Goal: Task Accomplishment & Management: Manage account settings

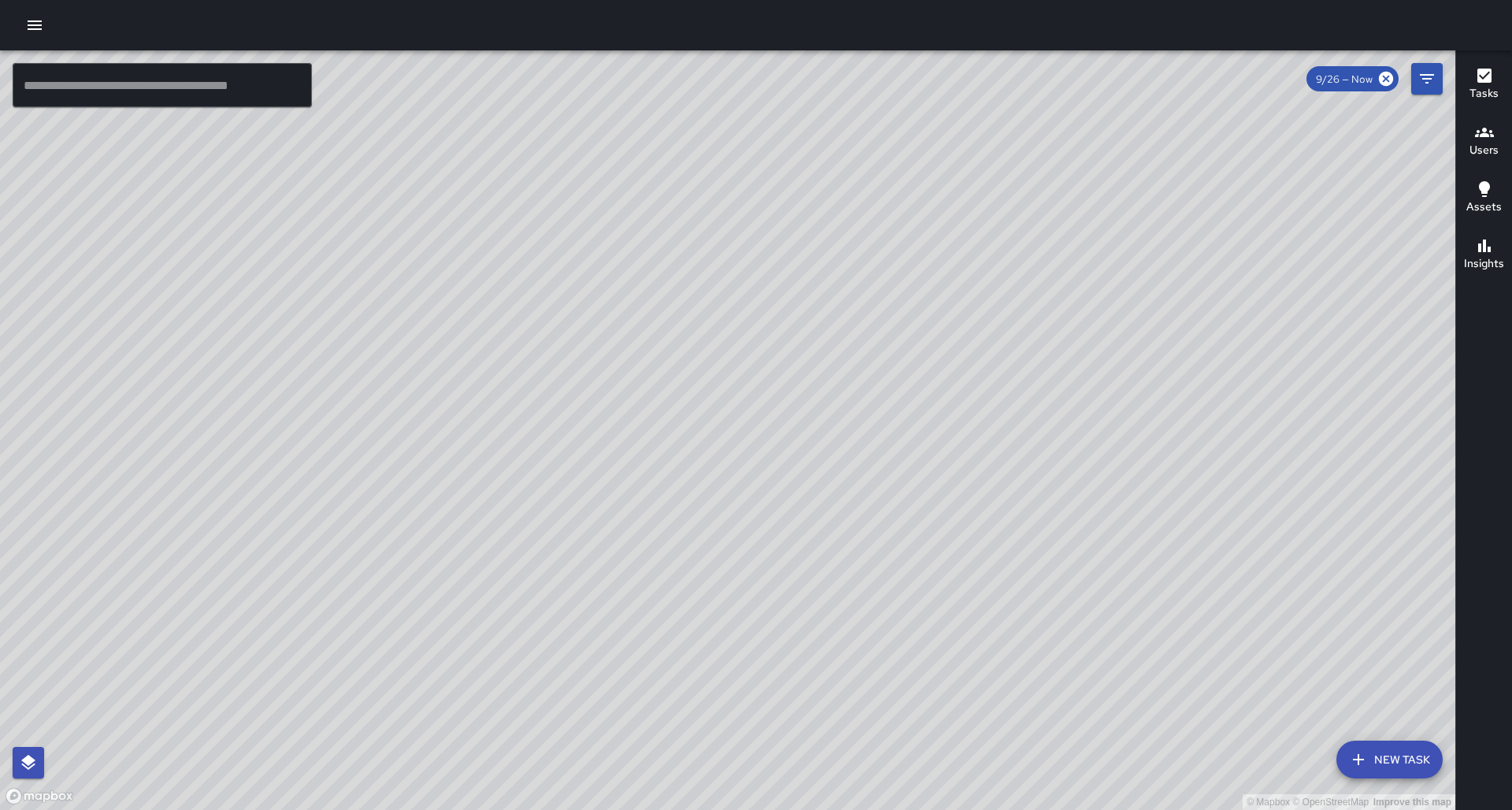
drag, startPoint x: 720, startPoint y: 334, endPoint x: 747, endPoint y: 352, distance: 32.4
click at [747, 352] on div "© Mapbox © OpenStreetMap Improve this map" at bounding box center [728, 430] width 1455 height 760
click at [834, 324] on div "© Mapbox © OpenStreetMap Improve this map" at bounding box center [728, 430] width 1455 height 760
click at [1490, 136] on icon "button" at bounding box center [1485, 132] width 19 height 19
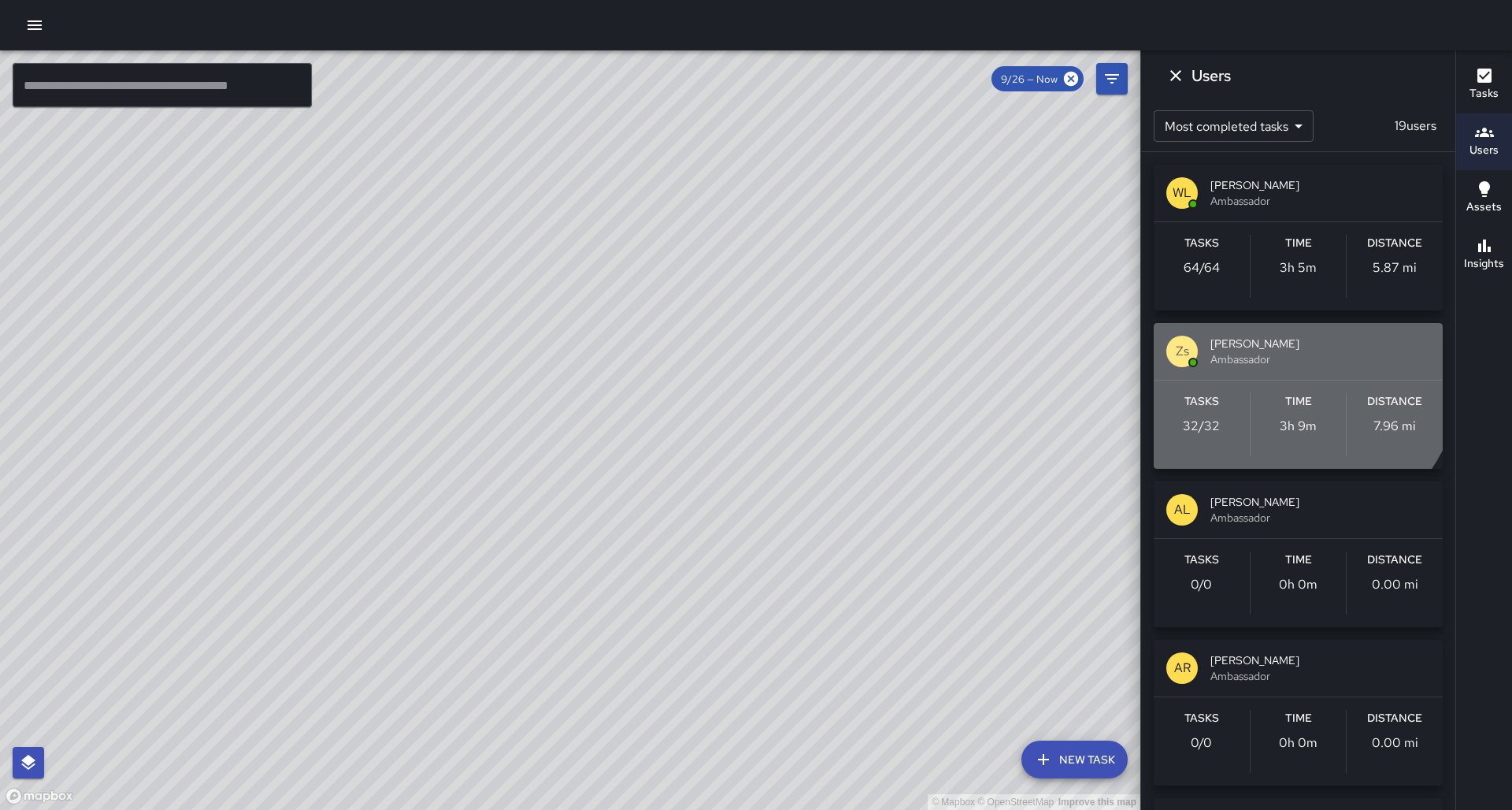
click at [1266, 359] on span "Ambassador" at bounding box center [1320, 359] width 220 height 16
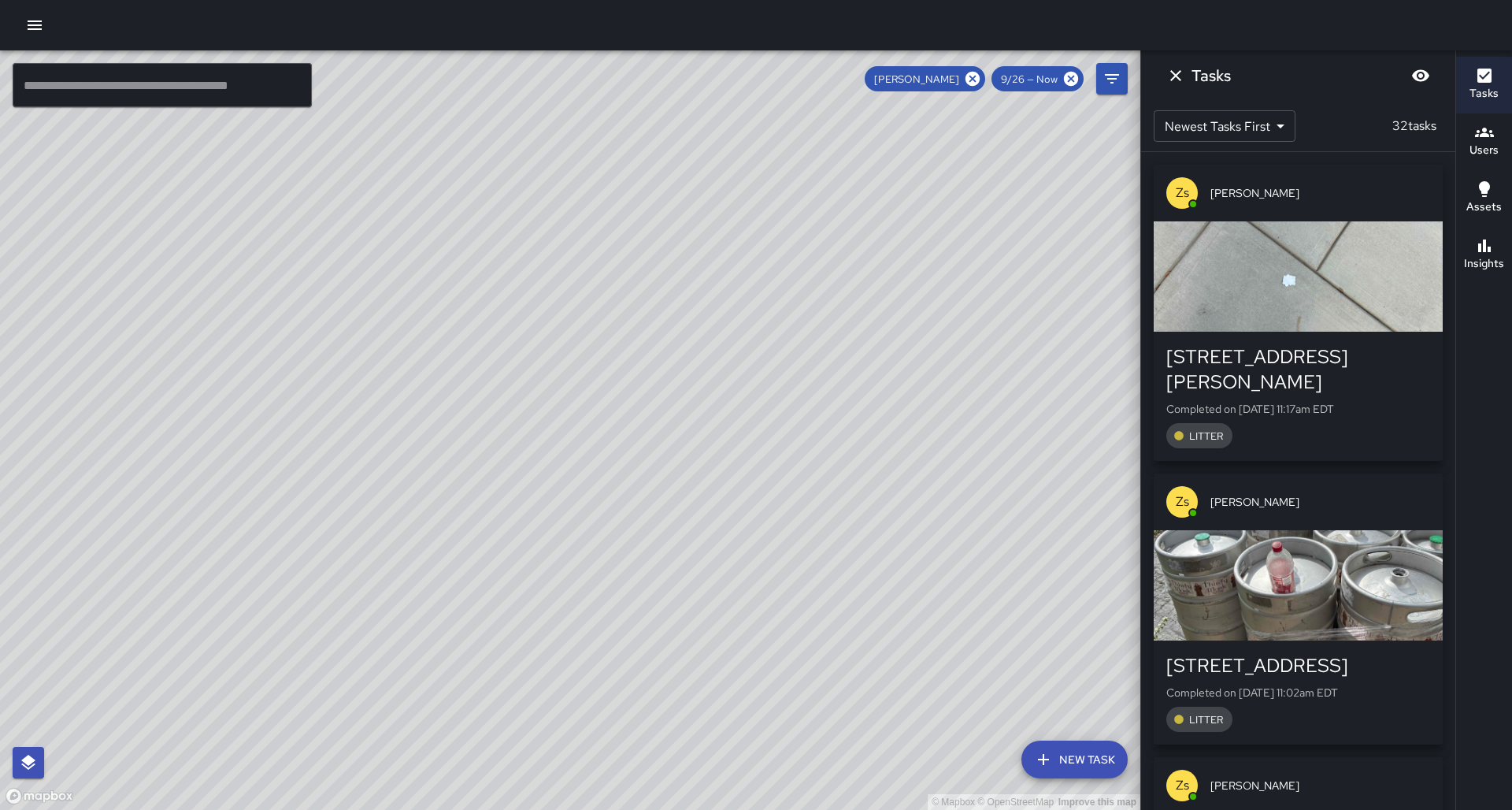
drag, startPoint x: 785, startPoint y: 414, endPoint x: 785, endPoint y: 430, distance: 16.0
click at [785, 430] on div "© Mapbox © OpenStreetMap Improve this map" at bounding box center [570, 430] width 1141 height 760
drag, startPoint x: 781, startPoint y: 655, endPoint x: 753, endPoint y: 573, distance: 86.6
click at [753, 573] on div "© Mapbox © OpenStreetMap Improve this map" at bounding box center [570, 430] width 1141 height 760
drag, startPoint x: 850, startPoint y: 582, endPoint x: 793, endPoint y: 616, distance: 66.4
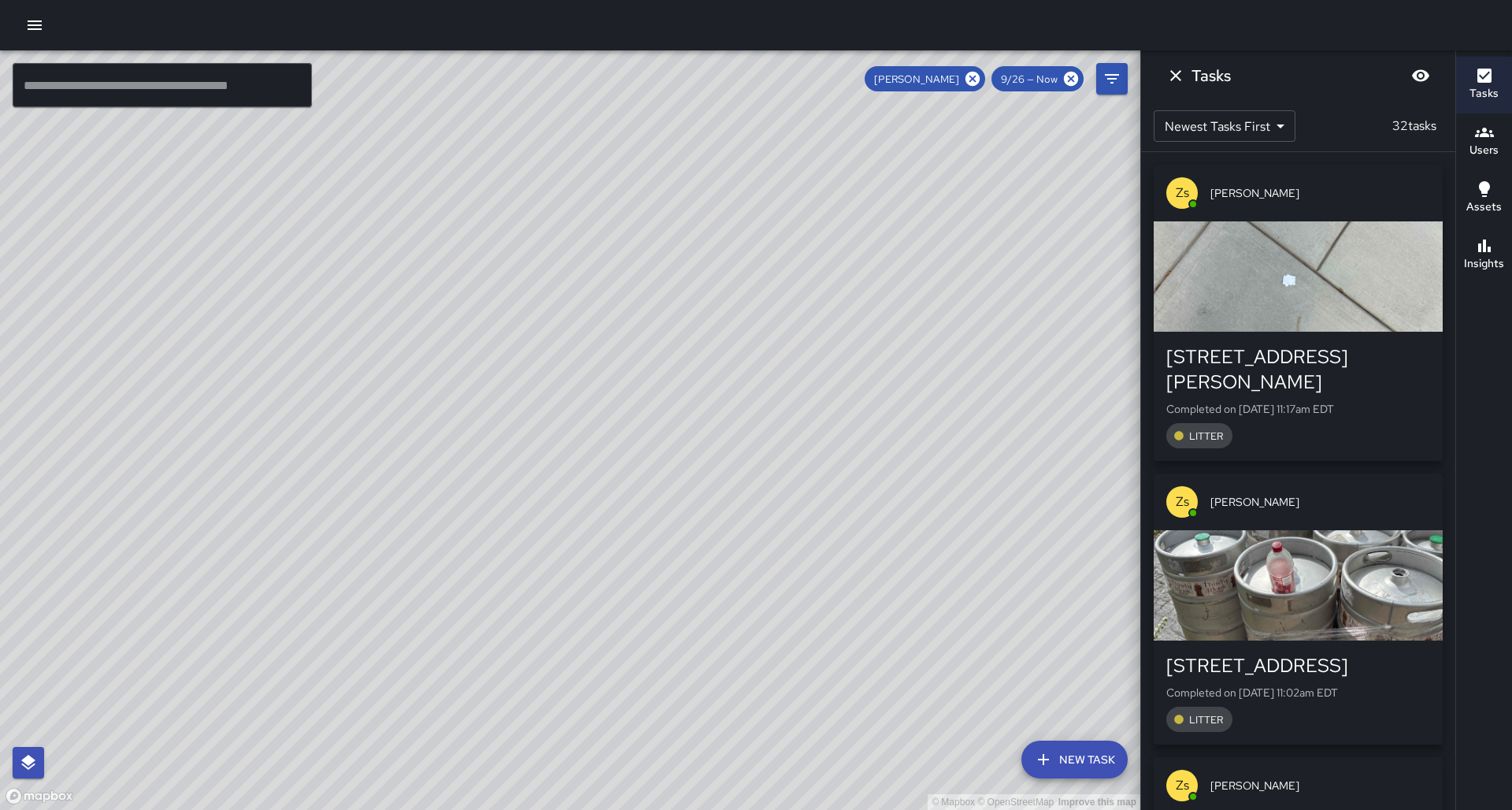
click at [793, 616] on div "© Mapbox © OpenStreetMap Improve this map" at bounding box center [570, 430] width 1141 height 760
drag, startPoint x: 841, startPoint y: 510, endPoint x: 834, endPoint y: 712, distance: 202.1
click at [834, 712] on div "© Mapbox © OpenStreetMap Improve this map" at bounding box center [570, 430] width 1141 height 760
drag, startPoint x: 765, startPoint y: 497, endPoint x: 759, endPoint y: 583, distance: 86.2
click at [759, 583] on div "© Mapbox © OpenStreetMap Improve this map" at bounding box center [570, 430] width 1141 height 760
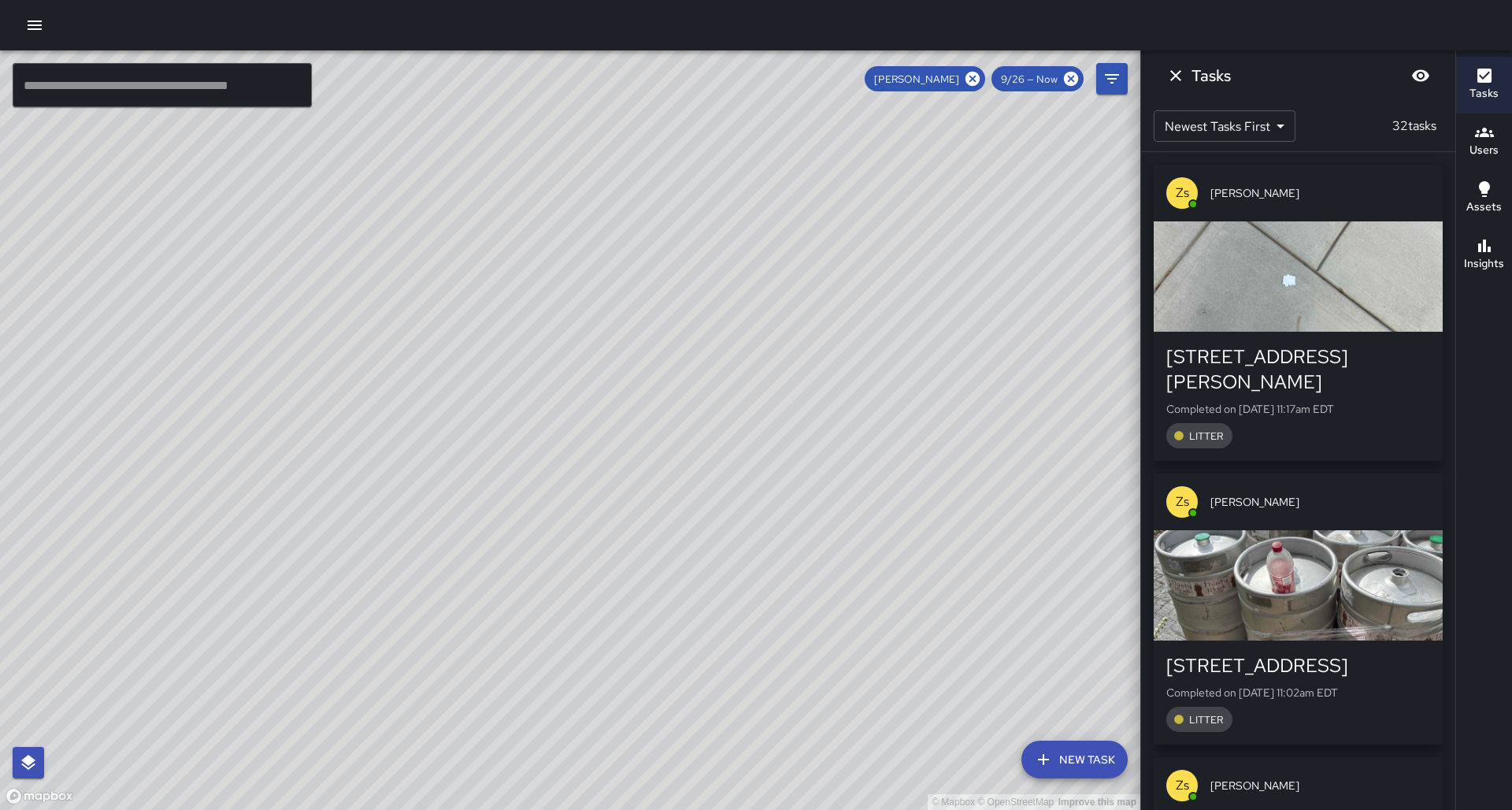
drag, startPoint x: 886, startPoint y: 473, endPoint x: 872, endPoint y: 532, distance: 60.6
click at [872, 530] on div "© Mapbox © OpenStreetMap Improve this map" at bounding box center [570, 430] width 1141 height 760
drag, startPoint x: 870, startPoint y: 473, endPoint x: 784, endPoint y: 567, distance: 127.4
click at [784, 567] on div "© Mapbox © OpenStreetMap Improve this map" at bounding box center [570, 430] width 1141 height 760
drag, startPoint x: 854, startPoint y: 457, endPoint x: 860, endPoint y: 668, distance: 211.1
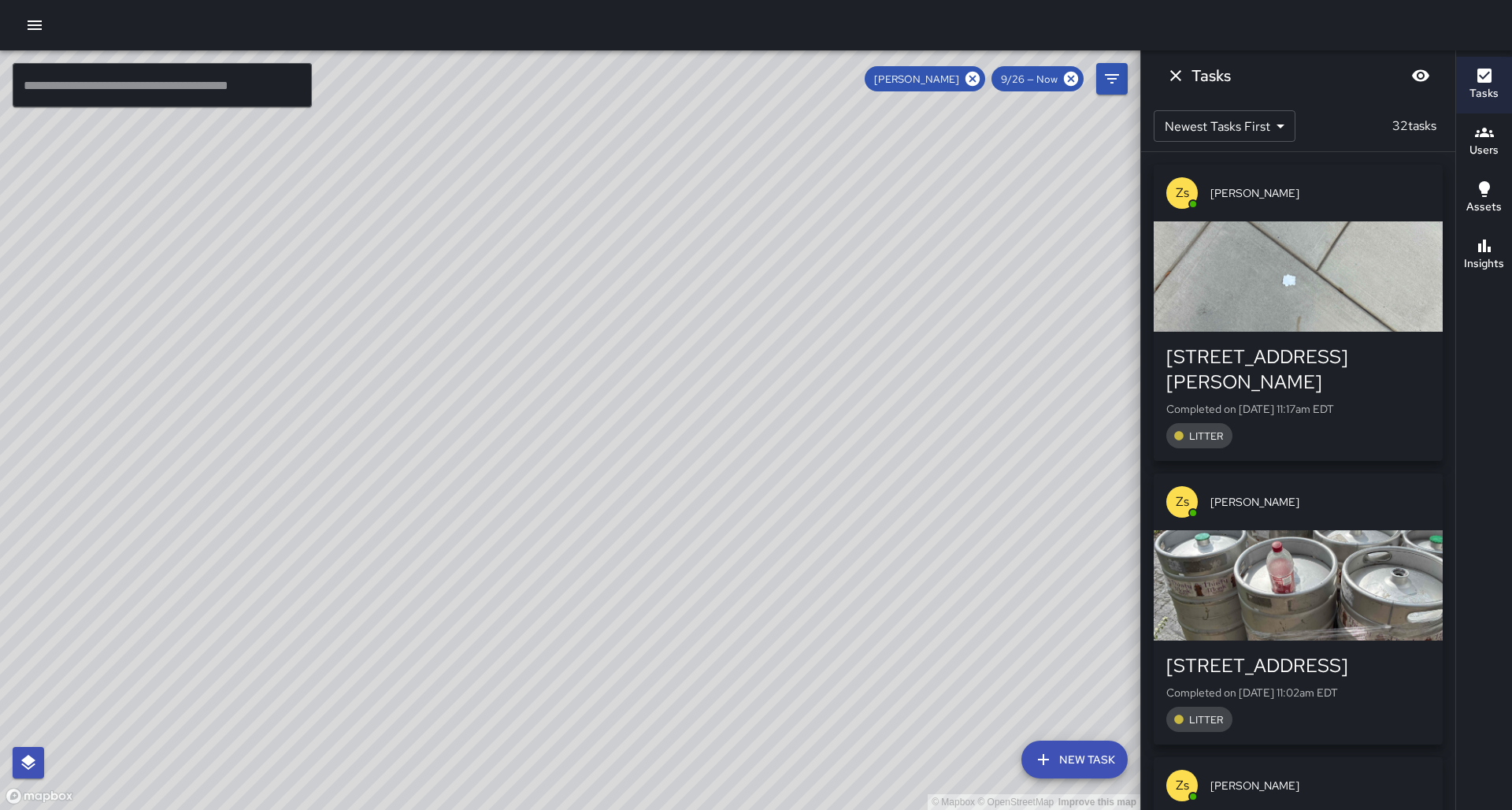
click at [860, 668] on div "© Mapbox © OpenStreetMap Improve this map" at bounding box center [570, 430] width 1141 height 760
drag, startPoint x: 782, startPoint y: 424, endPoint x: 765, endPoint y: 579, distance: 155.9
click at [765, 579] on div "© Mapbox © OpenStreetMap Improve this map" at bounding box center [570, 430] width 1141 height 760
click at [1172, 85] on button "Dismiss" at bounding box center [1176, 75] width 32 height 32
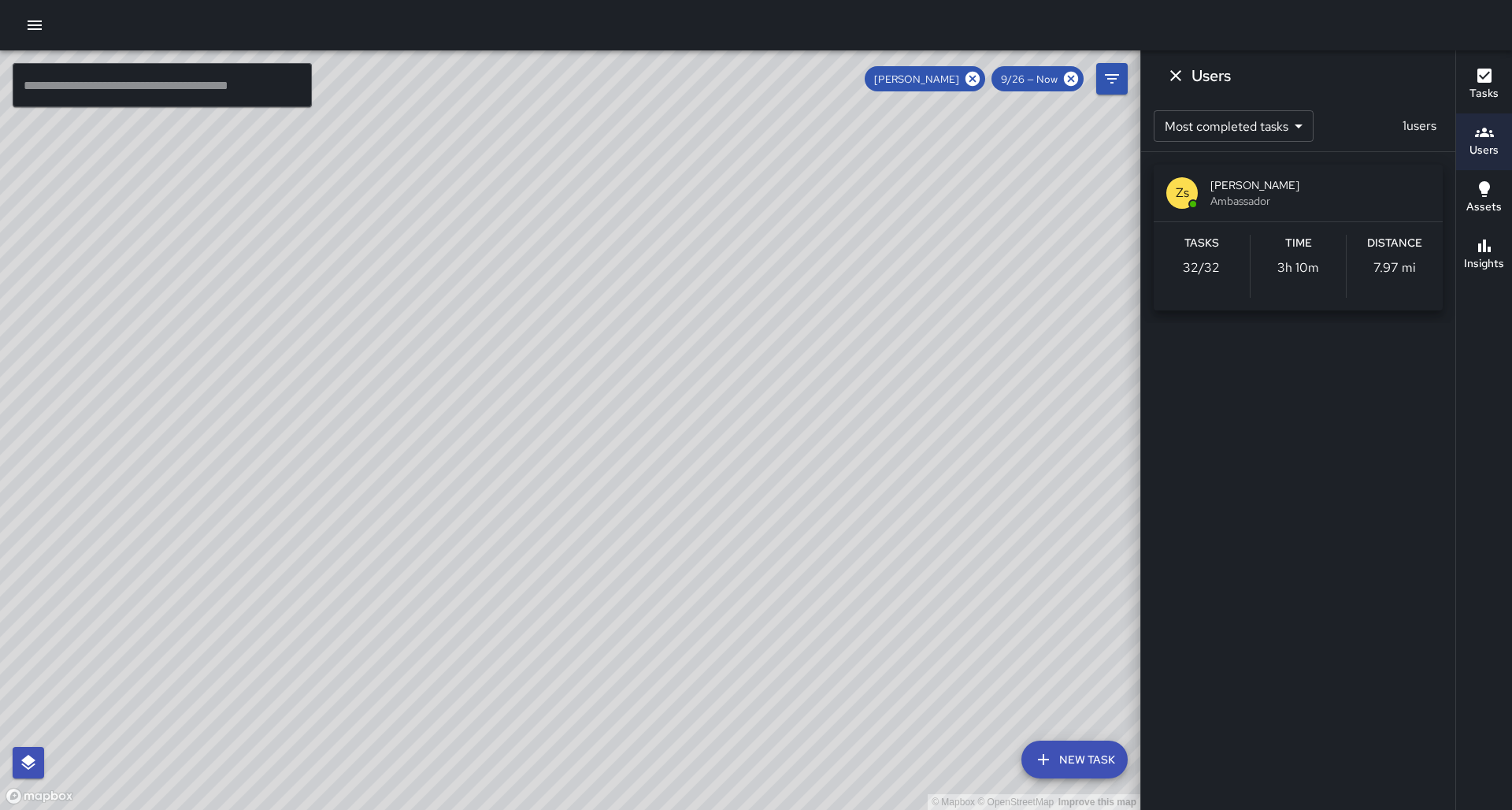
click at [1503, 154] on button "Users" at bounding box center [1484, 142] width 56 height 57
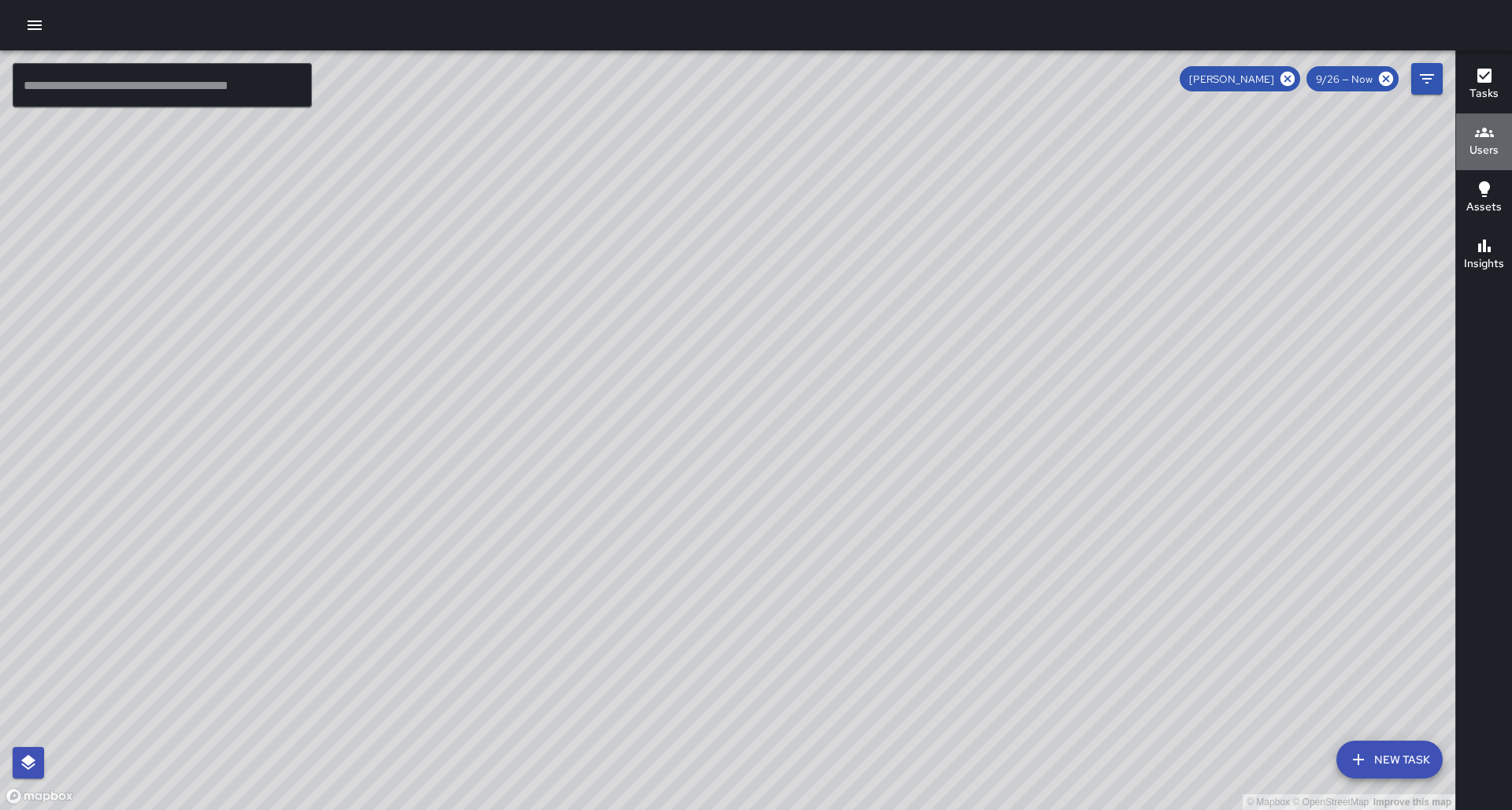
click at [1491, 156] on h6 "Users" at bounding box center [1484, 150] width 29 height 18
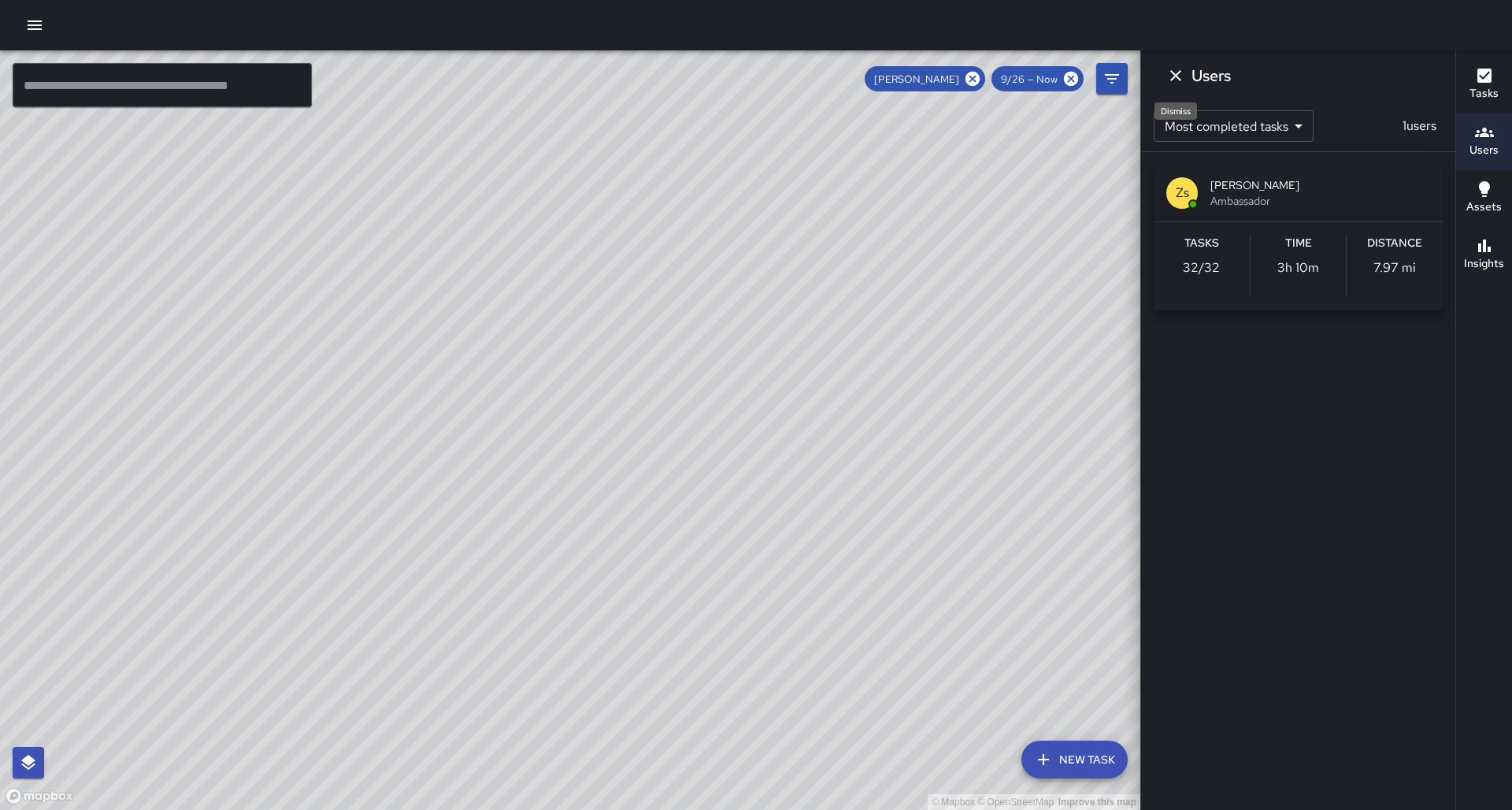
click at [1177, 74] on icon "Dismiss" at bounding box center [1176, 75] width 11 height 11
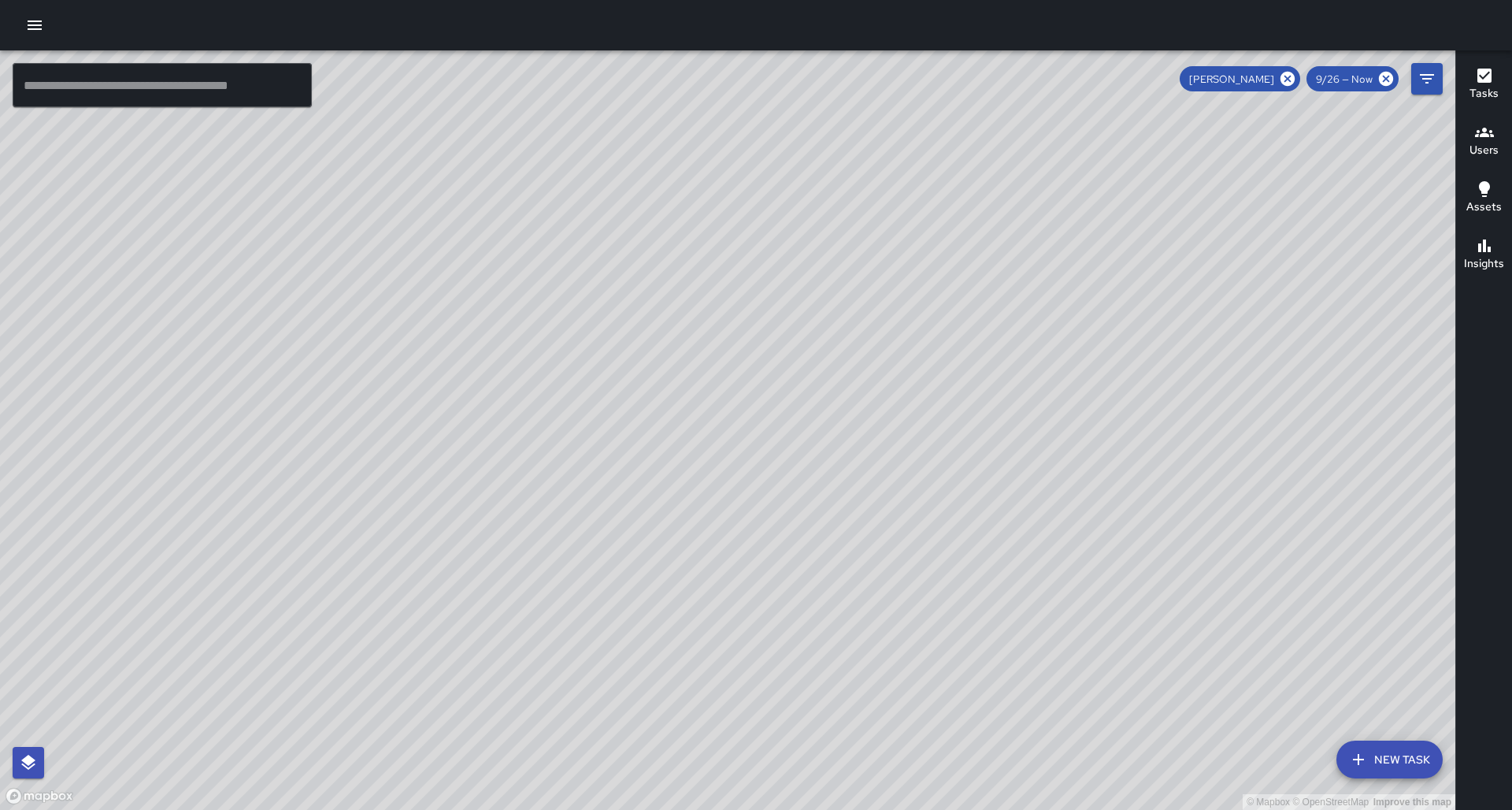
click at [1289, 90] on div "[PERSON_NAME]" at bounding box center [1240, 78] width 121 height 25
click at [1285, 82] on icon at bounding box center [1287, 78] width 14 height 14
click at [1490, 155] on h6 "Users" at bounding box center [1484, 150] width 29 height 18
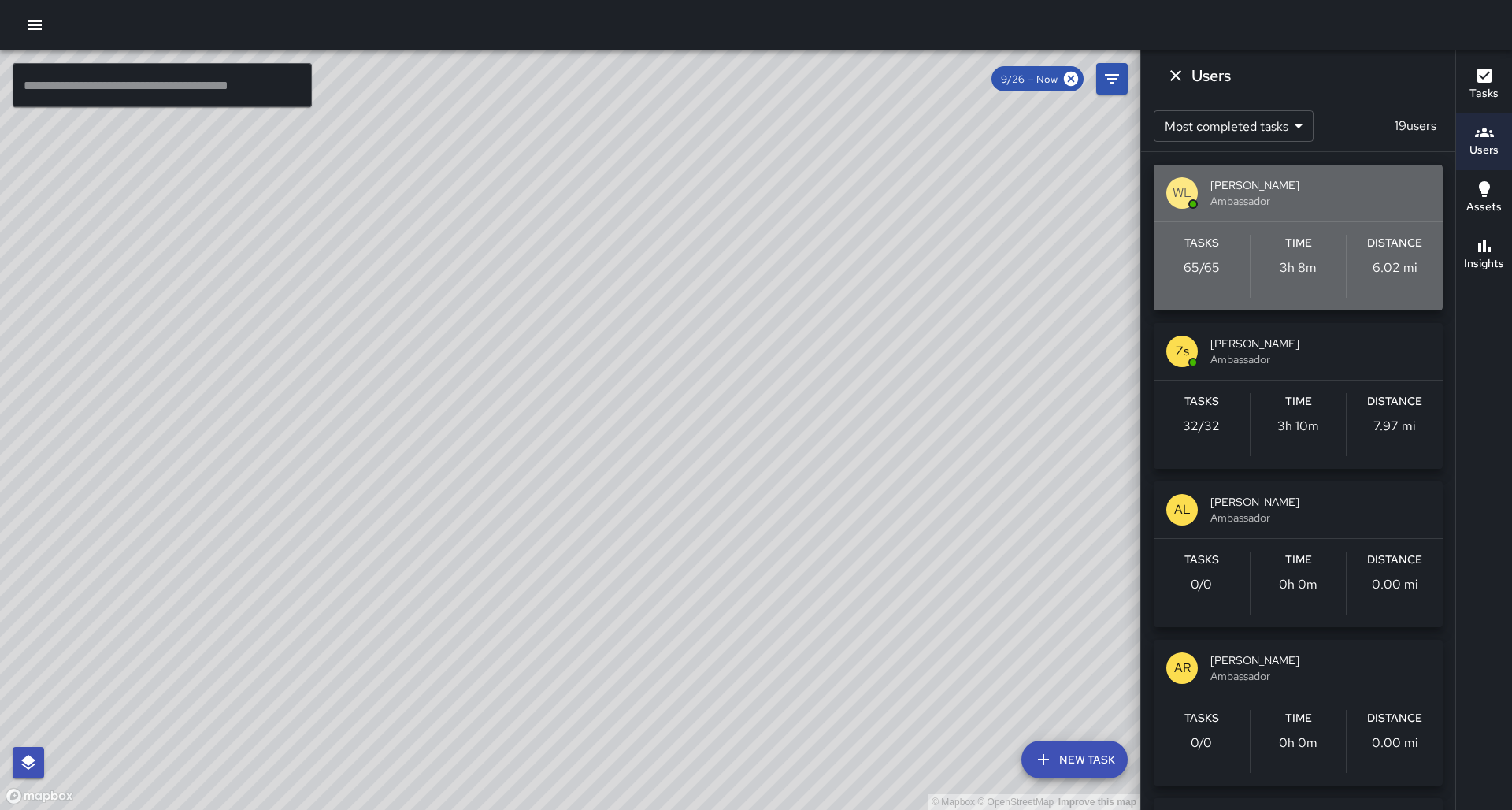
click at [1326, 197] on span "Ambassador" at bounding box center [1320, 200] width 220 height 16
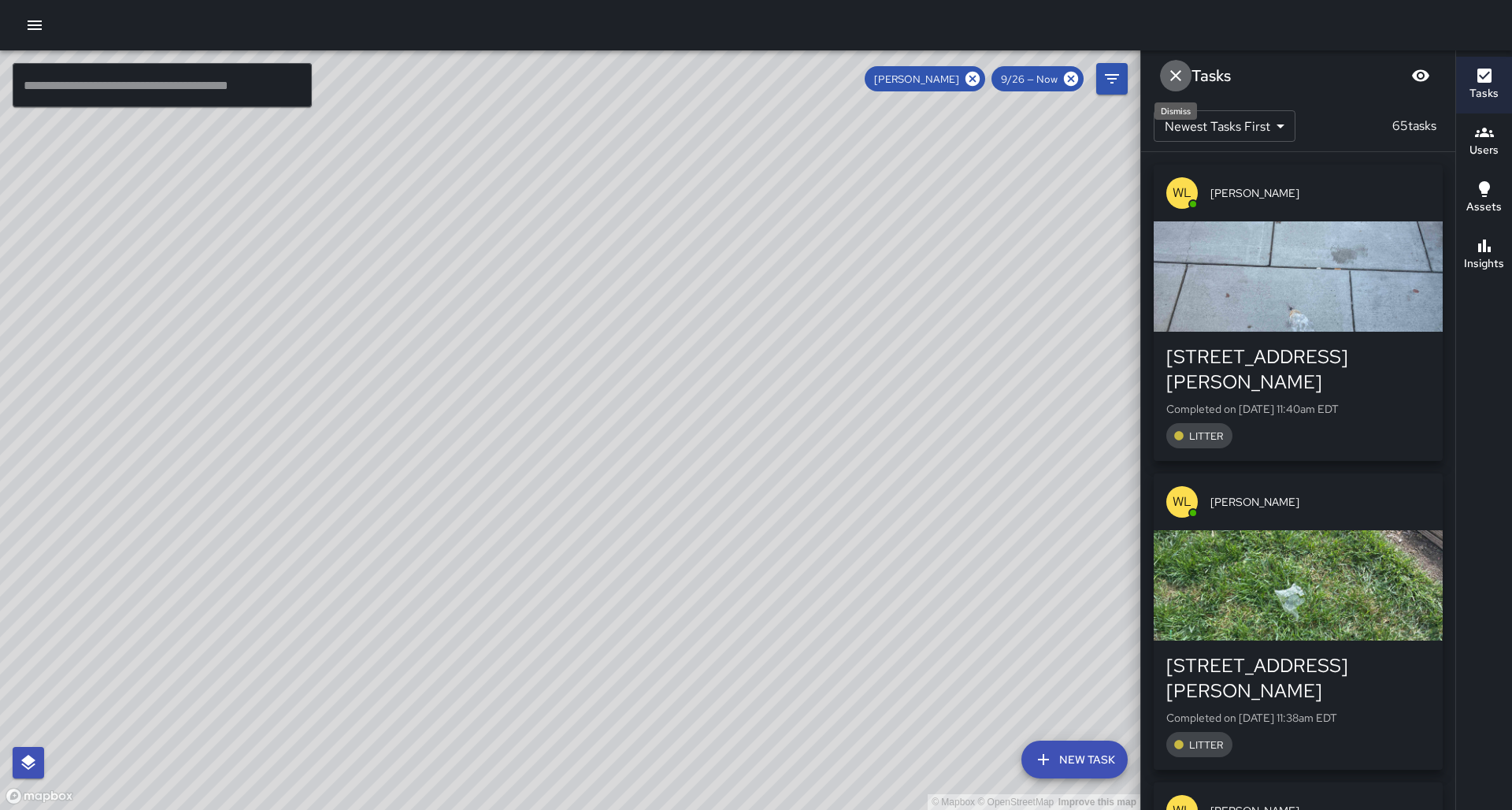
click at [1173, 82] on icon "Dismiss" at bounding box center [1176, 75] width 19 height 19
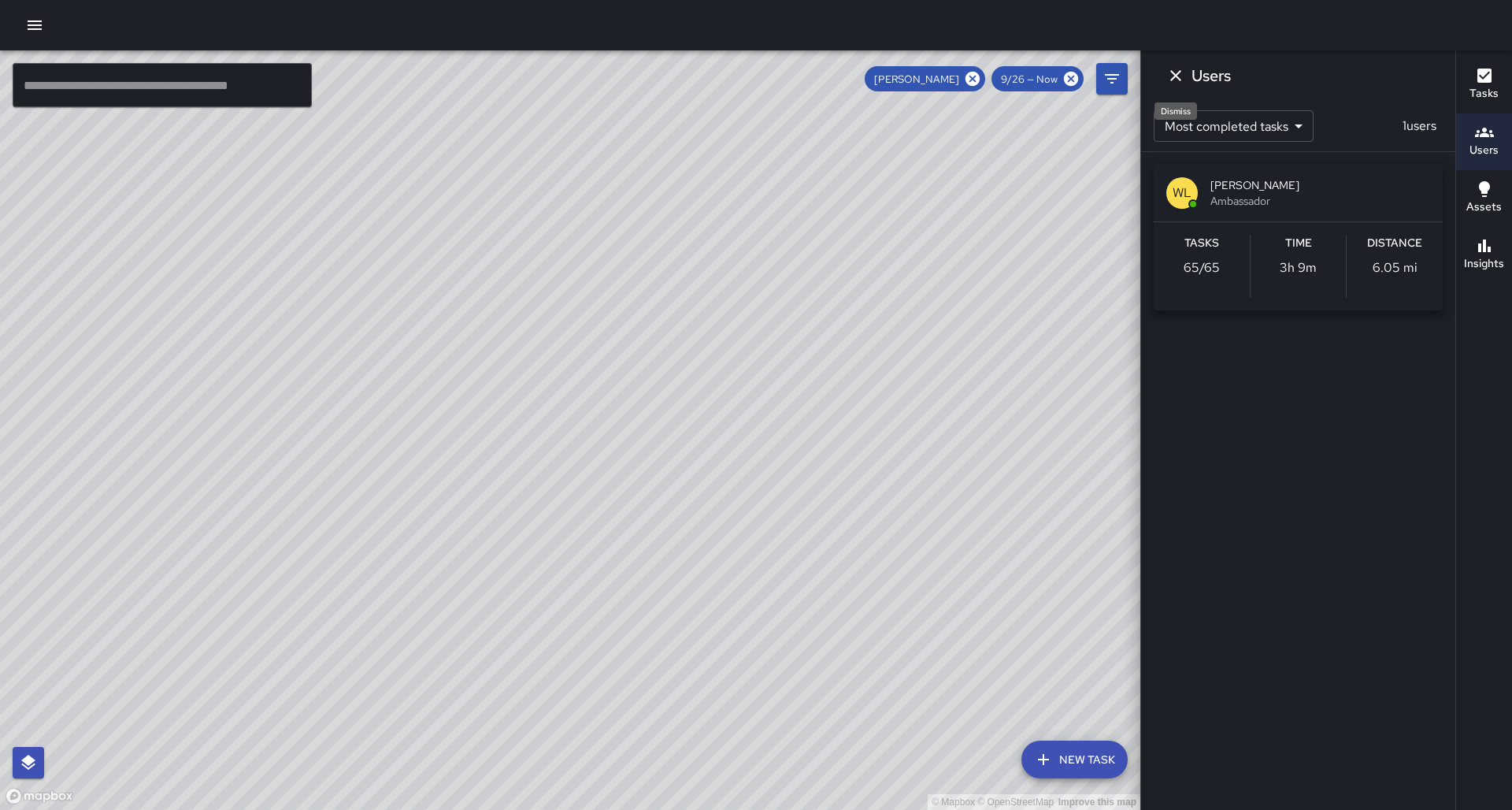
click at [1169, 85] on icon "Dismiss" at bounding box center [1176, 75] width 19 height 19
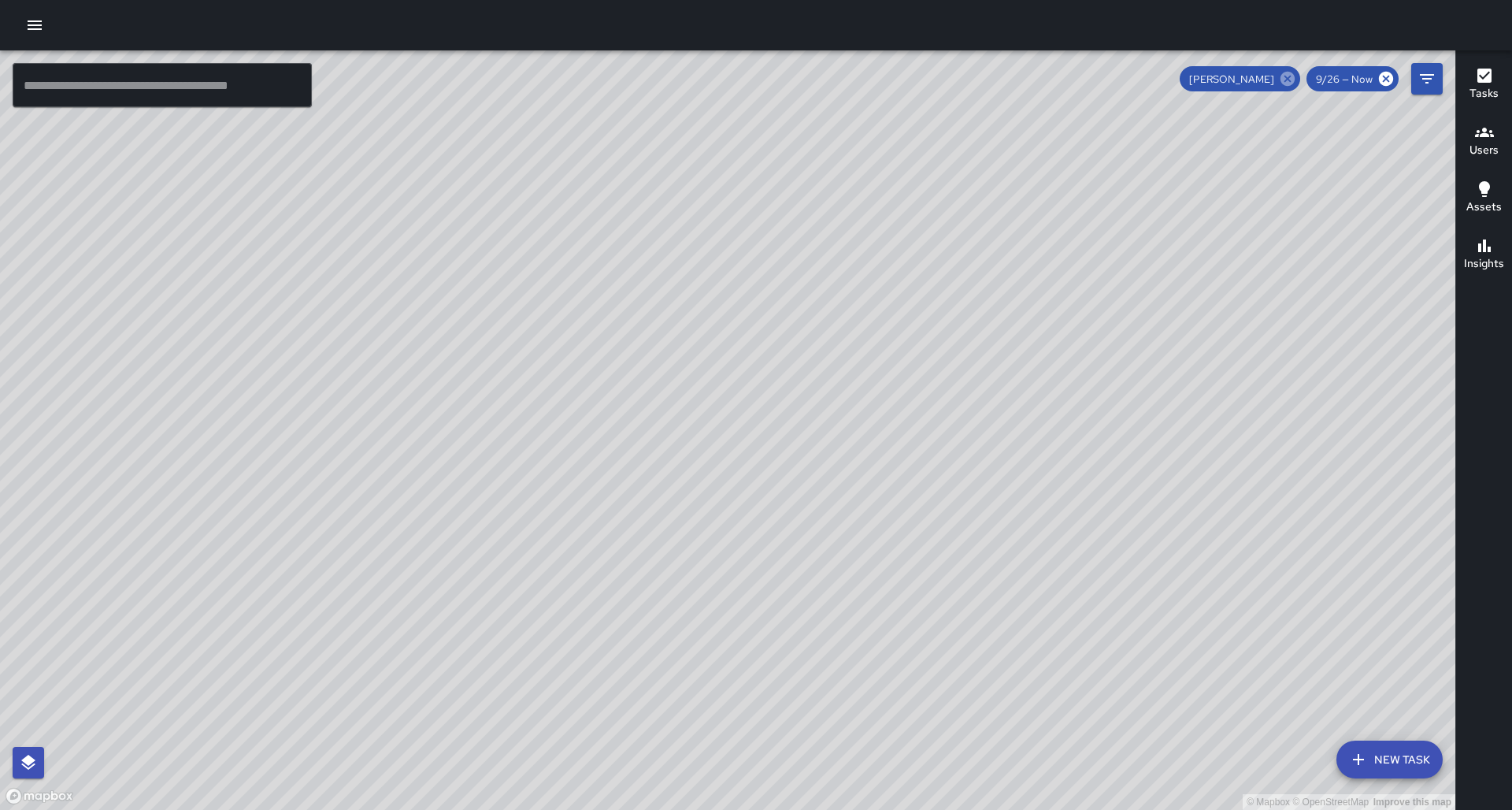
click at [1292, 80] on icon at bounding box center [1287, 78] width 14 height 14
drag, startPoint x: 909, startPoint y: 514, endPoint x: 824, endPoint y: 381, distance: 157.8
click at [824, 381] on div "© Mapbox © OpenStreetMap Improve this map" at bounding box center [728, 430] width 1455 height 760
drag, startPoint x: 824, startPoint y: 381, endPoint x: 837, endPoint y: 495, distance: 114.7
click at [837, 495] on div "© Mapbox © OpenStreetMap Improve this map" at bounding box center [728, 430] width 1455 height 760
